Goal: Information Seeking & Learning: Understand process/instructions

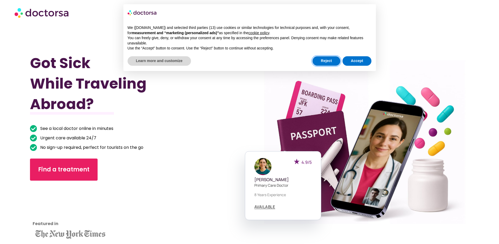
click at [334, 65] on button "Reject" at bounding box center [326, 60] width 28 height 9
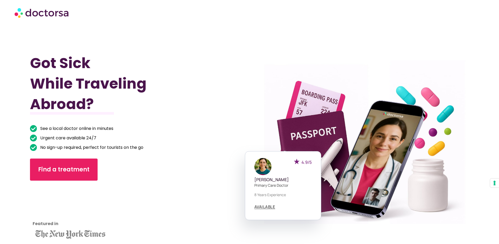
click at [51, 19] on img at bounding box center [41, 13] width 55 height 16
drag, startPoint x: 484, startPoint y: 8, endPoint x: 482, endPoint y: 14, distance: 6.9
click at [484, 7] on div at bounding box center [249, 13] width 470 height 16
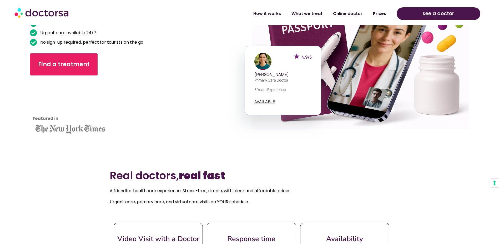
scroll to position [263, 0]
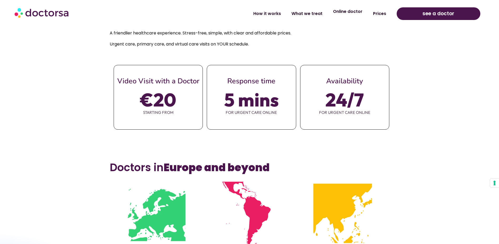
click at [361, 11] on link "Online doctor" at bounding box center [348, 12] width 40 height 12
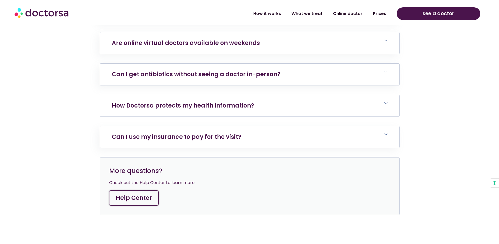
scroll to position [1841, 0]
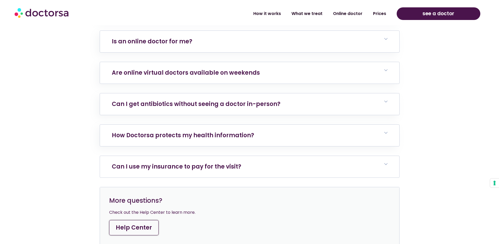
click at [235, 163] on link "Can I use my insurance to pay for the visit?" at bounding box center [176, 167] width 129 height 8
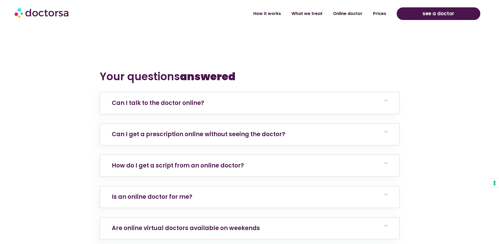
scroll to position [1683, 0]
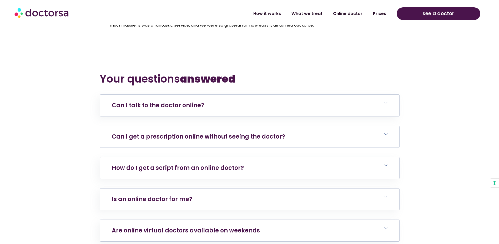
click at [215, 134] on h6 "Can I get a prescription online without seeing the doctor?" at bounding box center [249, 137] width 299 height 22
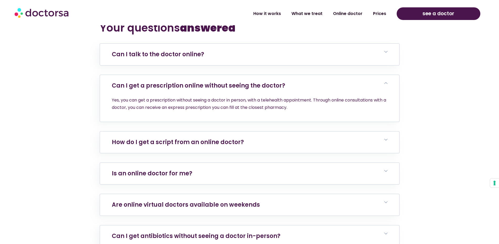
scroll to position [1736, 0]
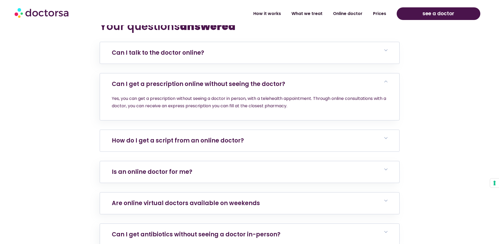
click at [184, 137] on link "How do I get a script from an online doctor?" at bounding box center [178, 141] width 132 height 8
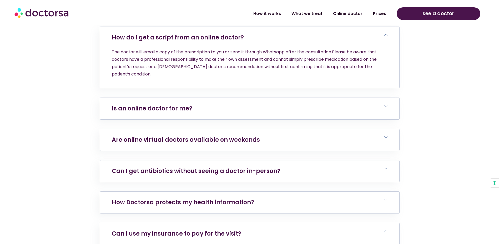
scroll to position [1867, 0]
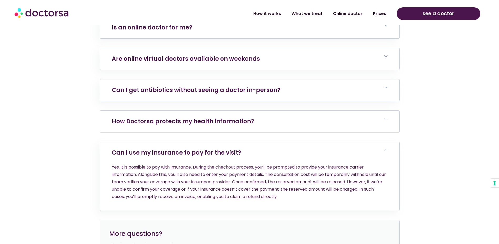
click at [200, 117] on link "How Doctorsa protects my health information?" at bounding box center [183, 121] width 142 height 8
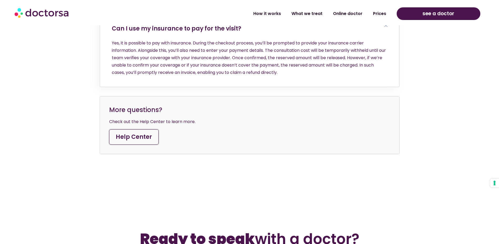
scroll to position [2078, 0]
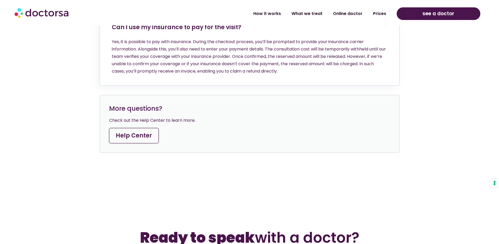
click at [146, 130] on link "Help Center" at bounding box center [133, 135] width 49 height 15
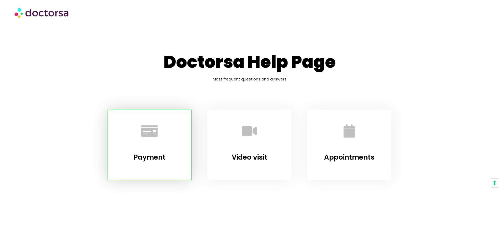
click at [171, 127] on div at bounding box center [149, 132] width 70 height 31
click at [155, 126] on icon "Payment" at bounding box center [149, 131] width 14 height 14
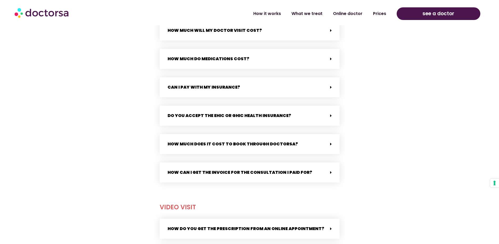
scroll to position [241, 0]
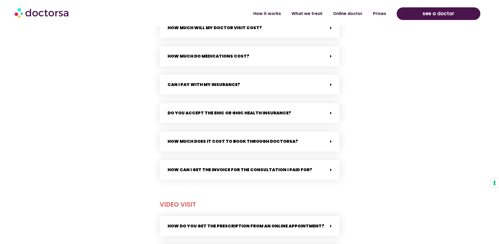
click at [225, 31] on link "How much will my doctor visit cost?" at bounding box center [215, 28] width 94 height 6
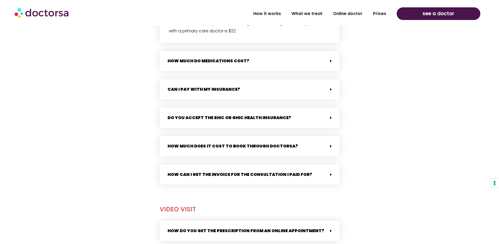
scroll to position [293, 0]
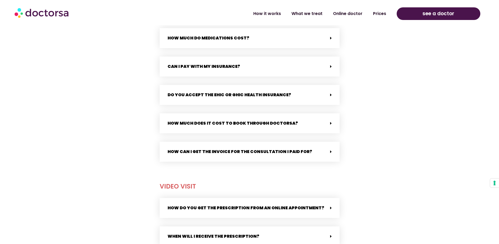
click at [243, 97] on link "Do you accept the EHIC or GHIC health insurance?" at bounding box center [230, 95] width 124 height 6
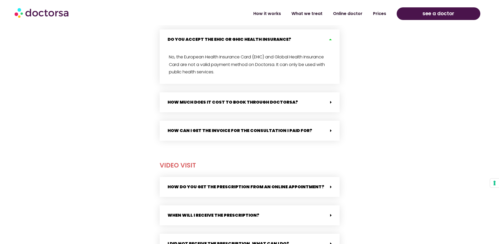
scroll to position [372, 0]
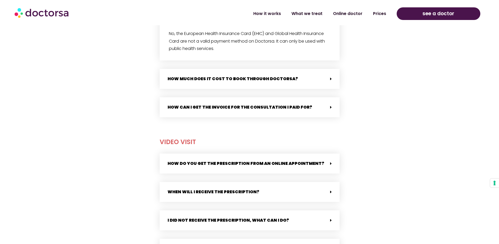
click at [272, 72] on div "How much does it cost to book through Doctorsa?" at bounding box center [250, 79] width 180 height 20
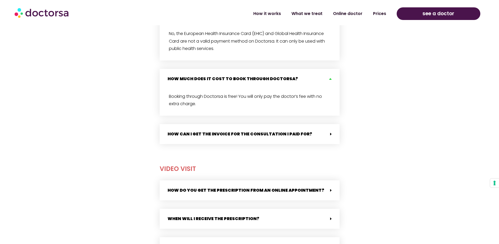
click at [224, 134] on link "How can I get the invoice for the consultation I paid for?" at bounding box center [240, 134] width 145 height 6
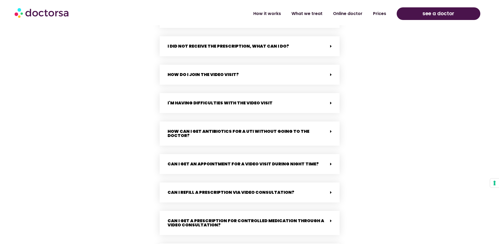
scroll to position [635, 0]
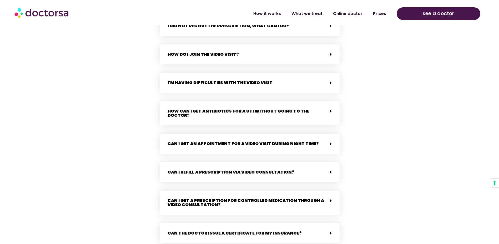
click at [246, 129] on div "How do you get the prescription from an online appointment? After your consulta…" at bounding box center [250, 101] width 180 height 284
click at [241, 136] on div "Can I get an appointment for a video visit during night time?" at bounding box center [250, 144] width 180 height 20
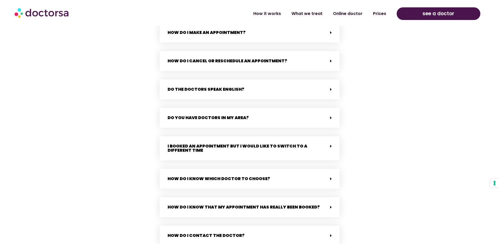
scroll to position [977, 0]
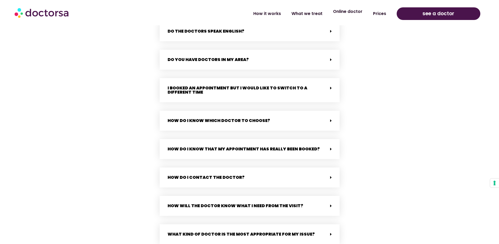
click at [354, 13] on link "Online doctor" at bounding box center [348, 12] width 40 height 12
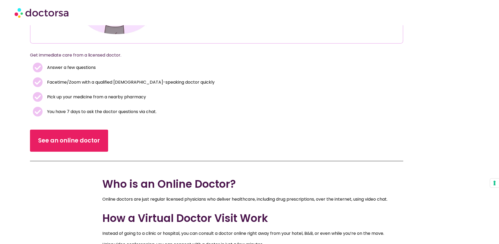
scroll to position [184, 0]
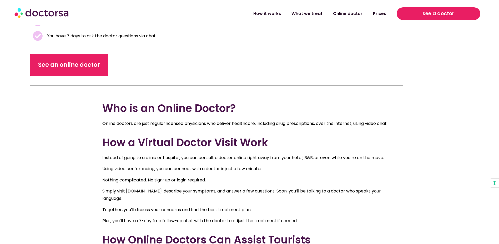
click at [458, 13] on link "see a doctor" at bounding box center [439, 13] width 84 height 13
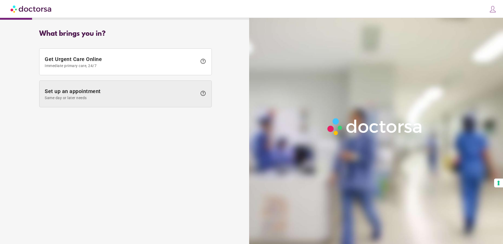
click at [115, 86] on span at bounding box center [125, 94] width 172 height 26
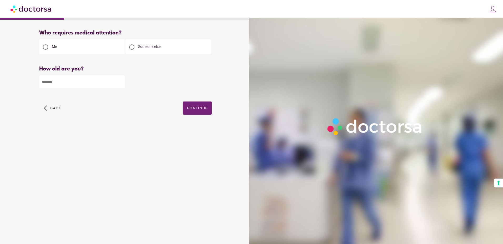
click at [30, 105] on div "Who requires medical attention? Me" at bounding box center [126, 78] width 246 height 105
click at [57, 107] on span "Back" at bounding box center [55, 108] width 11 height 4
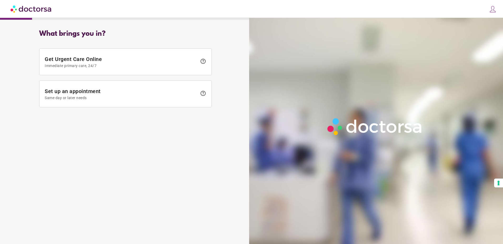
click at [37, 14] on img at bounding box center [32, 9] width 42 height 12
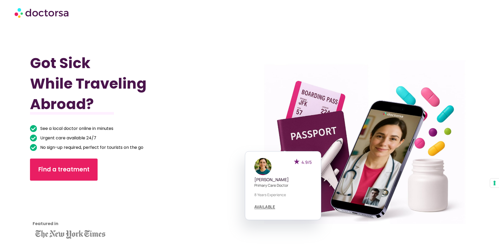
click at [18, 13] on img at bounding box center [41, 13] width 55 height 16
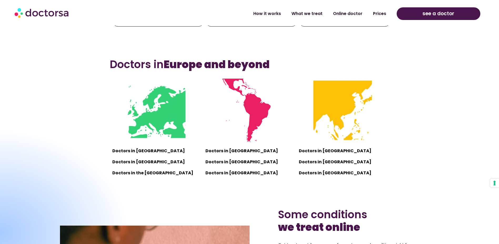
scroll to position [368, 0]
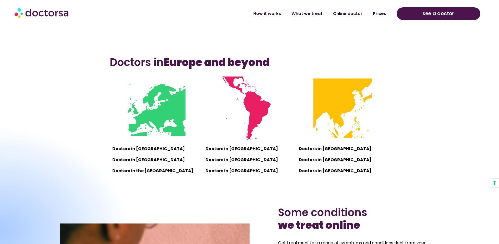
click at [450, 20] on div "see a doctor" at bounding box center [438, 14] width 89 height 18
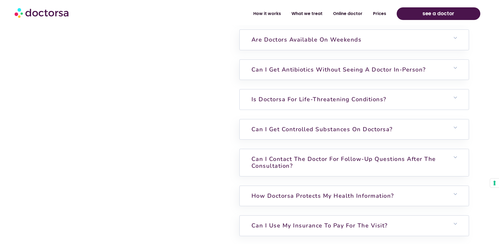
scroll to position [1657, 0]
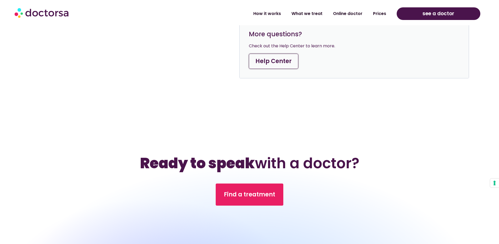
click at [279, 63] on link "Help Center" at bounding box center [273, 61] width 49 height 15
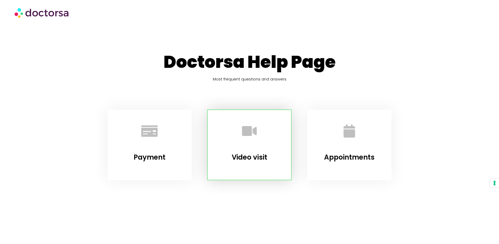
click at [244, 147] on div at bounding box center [249, 132] width 70 height 31
click at [241, 120] on link "Video visit" at bounding box center [250, 131] width 32 height 32
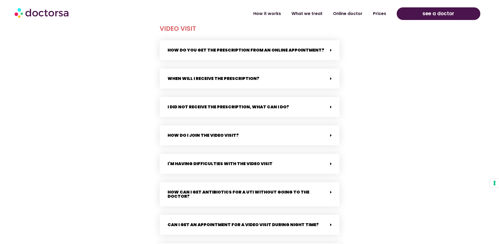
scroll to position [426, 0]
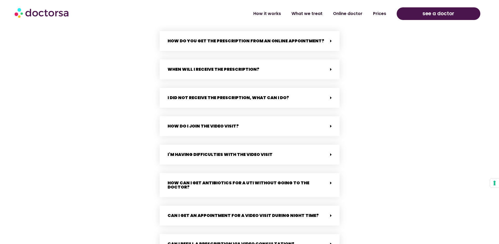
click at [227, 122] on div "How do I join the video visit?" at bounding box center [250, 126] width 180 height 20
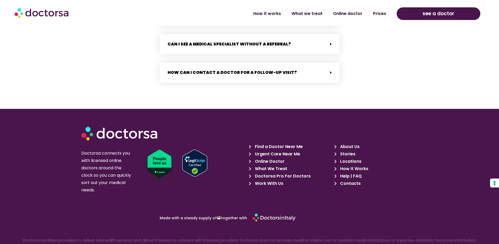
scroll to position [1267, 0]
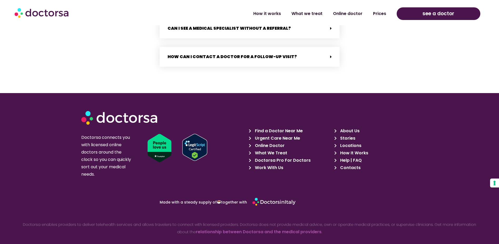
click at [353, 164] on span "Contacts" at bounding box center [350, 167] width 22 height 7
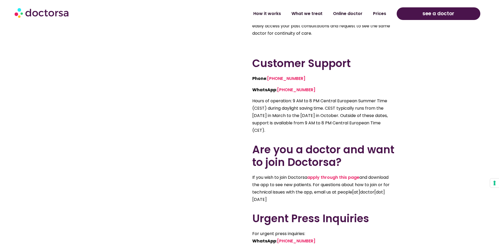
scroll to position [210, 0]
